Goal: Find specific fact: Find specific fact

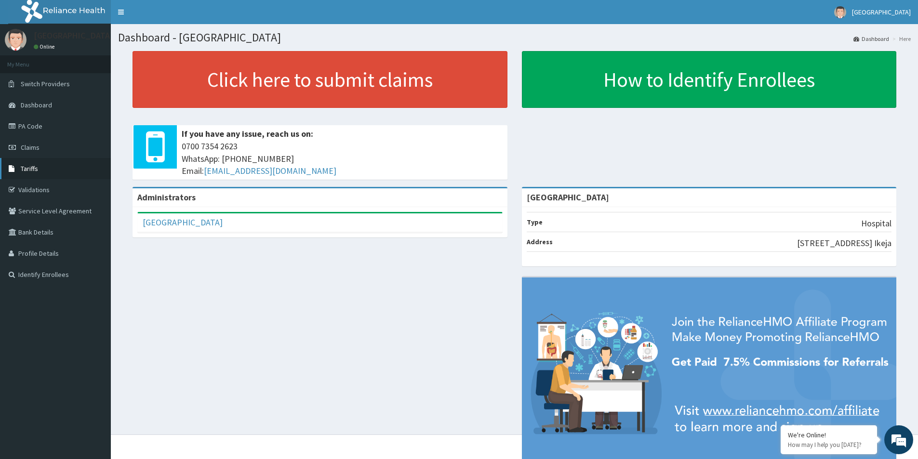
click at [38, 166] on link "Tariffs" at bounding box center [55, 168] width 111 height 21
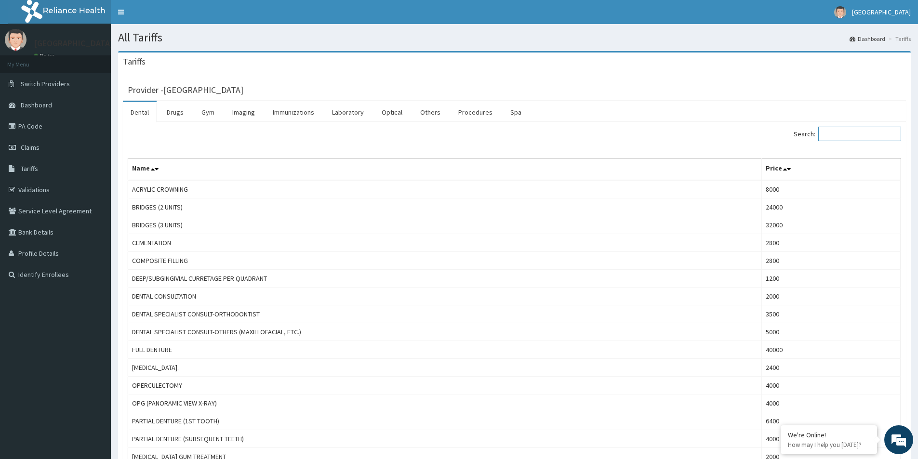
click at [843, 135] on input "Search:" at bounding box center [860, 134] width 83 height 14
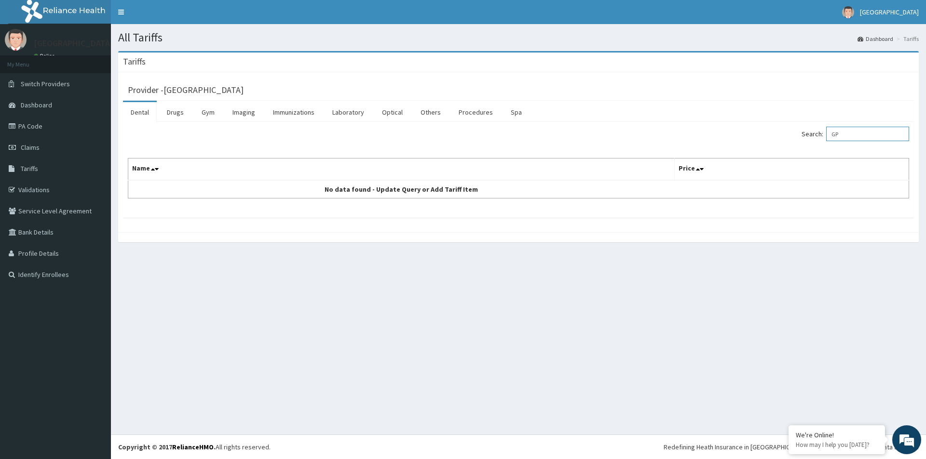
type input "G"
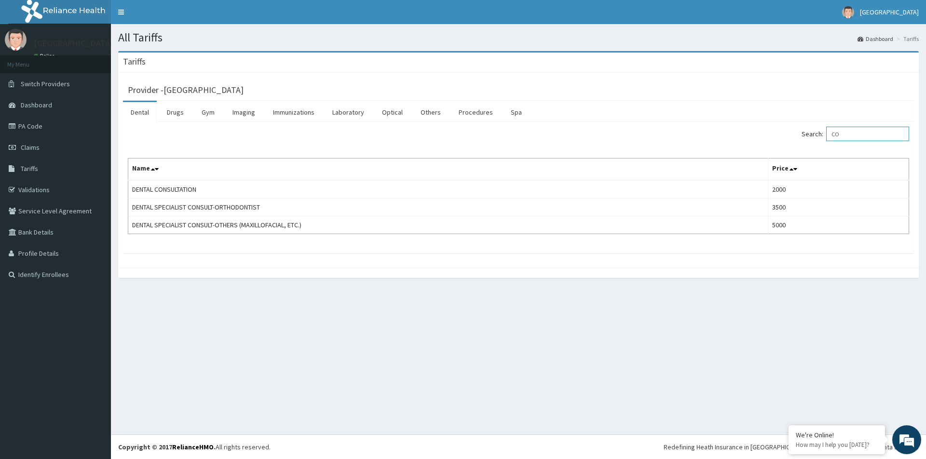
type input "C"
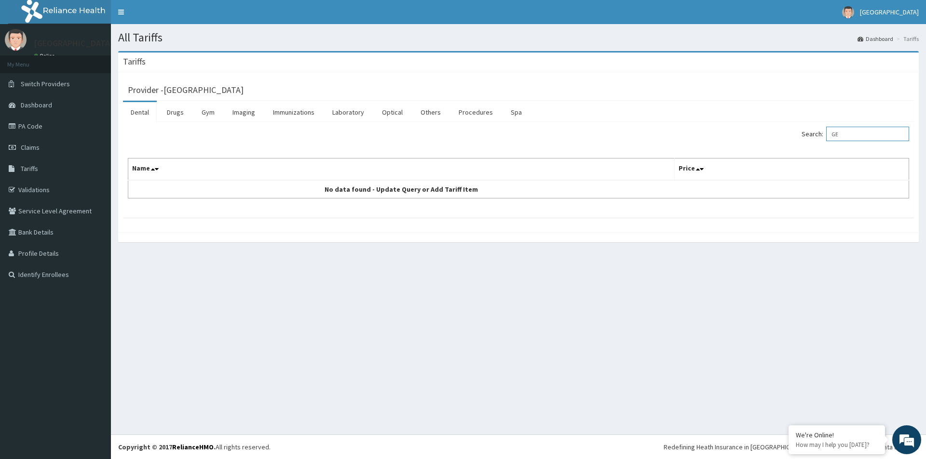
type input "G"
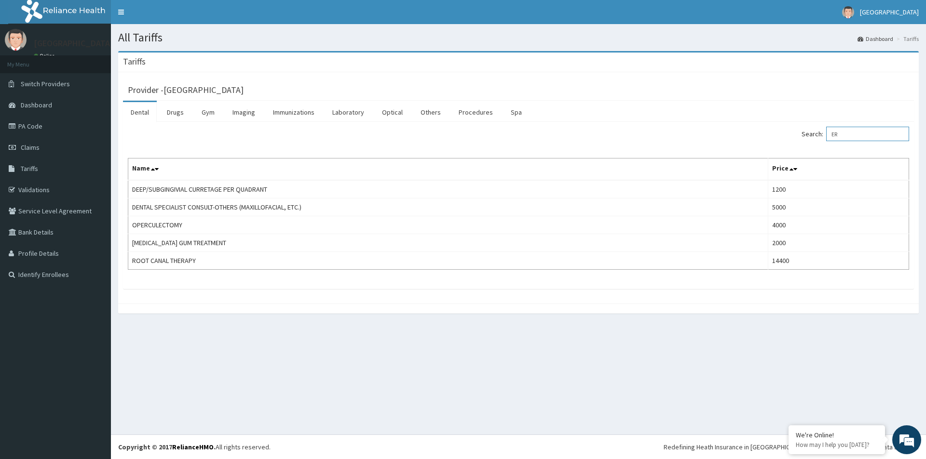
type input "E"
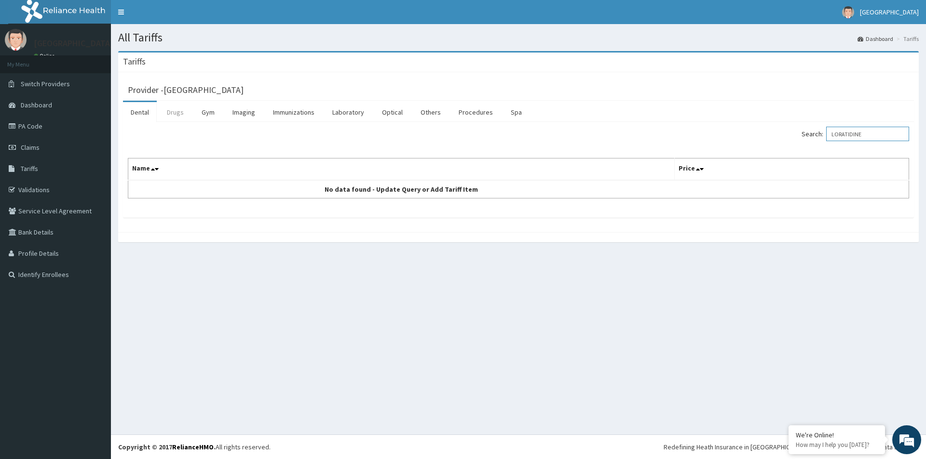
type input "LORATIDINE"
click at [178, 113] on link "Drugs" at bounding box center [175, 112] width 32 height 20
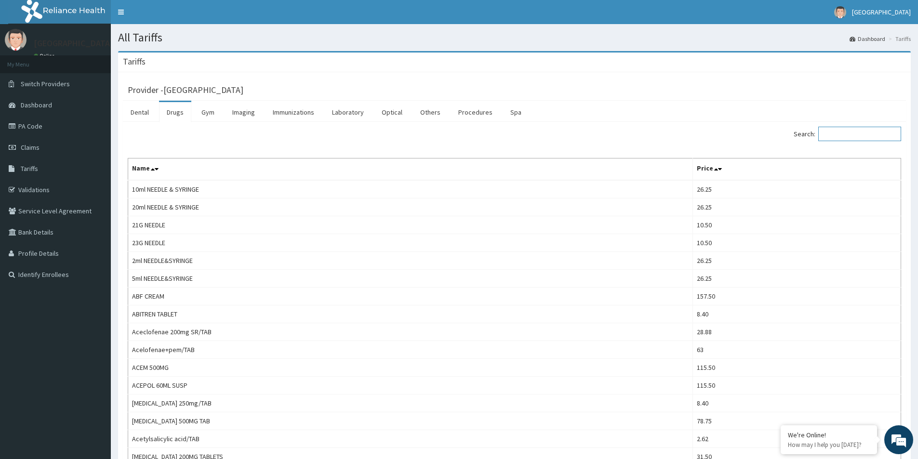
click at [869, 137] on input "Search:" at bounding box center [860, 134] width 83 height 14
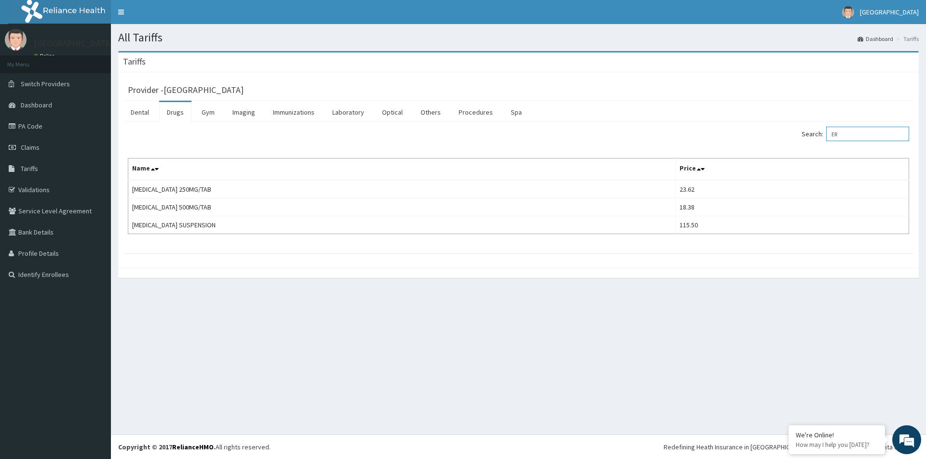
type input "E"
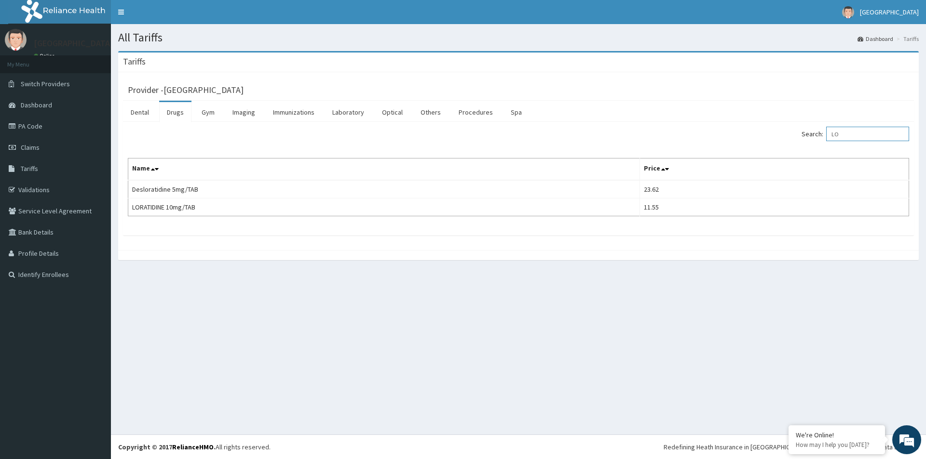
type input "L"
type input "FANSIDA"
